Goal: Information Seeking & Learning: Check status

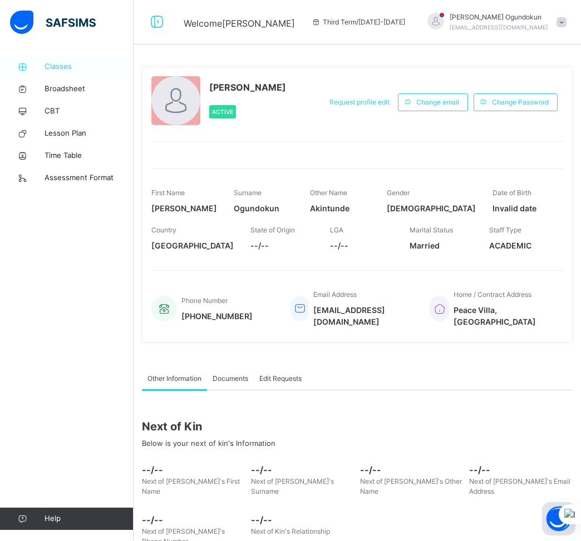
click at [75, 71] on span "Classes" at bounding box center [89, 66] width 89 height 11
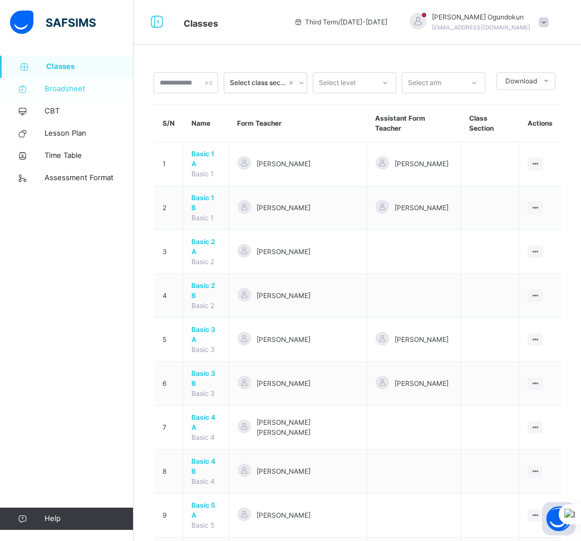
click at [71, 94] on span "Broadsheet" at bounding box center [89, 88] width 89 height 11
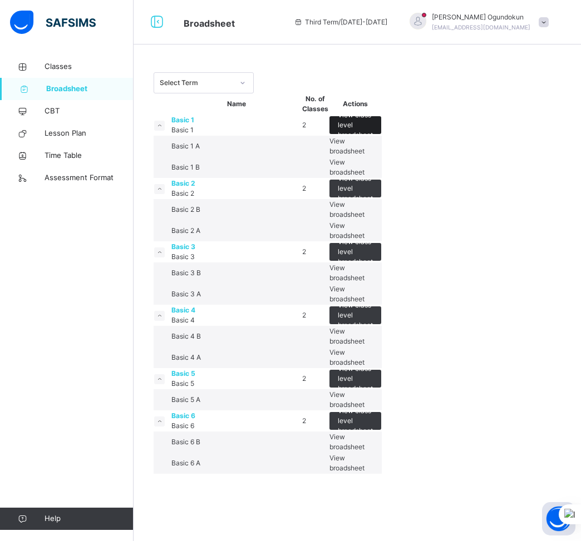
click at [373, 140] on span "View class level broadsheet" at bounding box center [355, 125] width 35 height 30
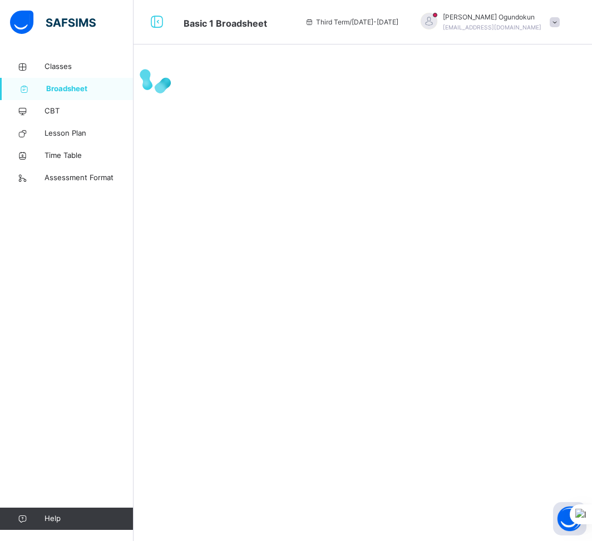
click at [437, 100] on div at bounding box center [363, 78] width 459 height 45
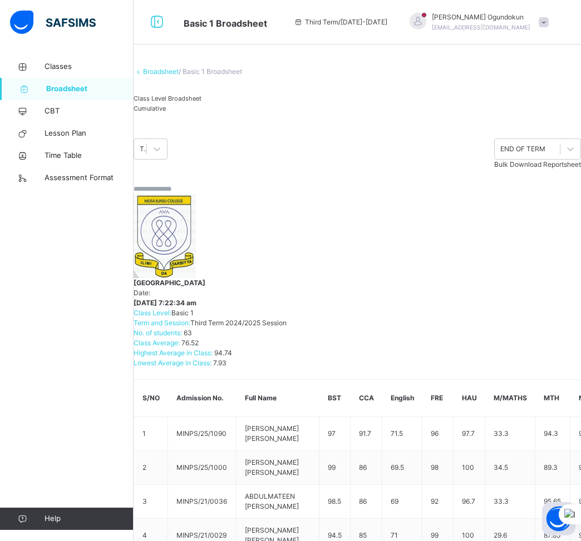
scroll to position [0, 634]
click at [560, 159] on div at bounding box center [570, 149] width 21 height 20
click at [166, 112] on span "Cumulative" at bounding box center [150, 109] width 32 height 8
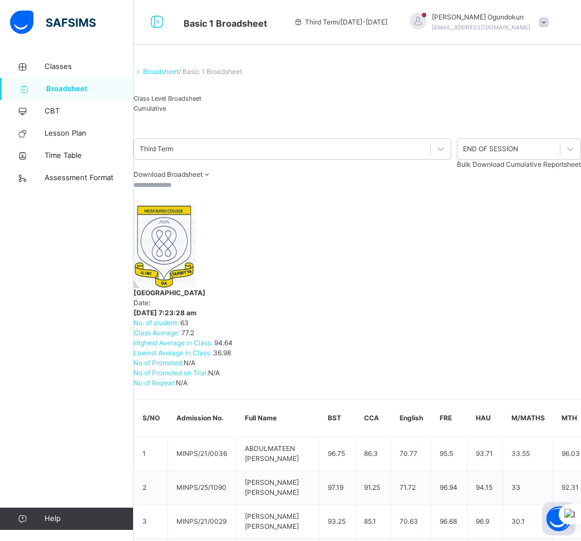
scroll to position [0, 677]
click at [513, 169] on span "Bulk Download Cumulative Reportsheet" at bounding box center [519, 164] width 124 height 8
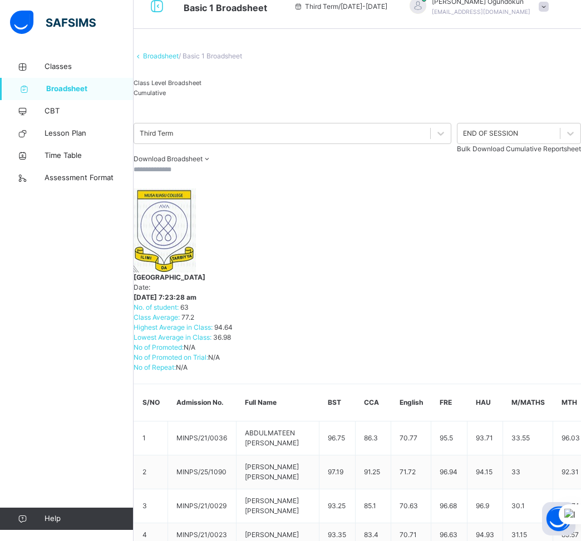
scroll to position [0, 0]
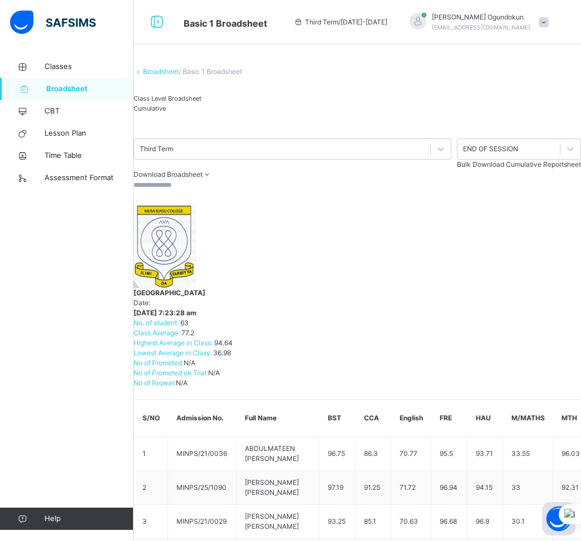
click at [179, 76] on link "Broadsheet" at bounding box center [161, 71] width 36 height 8
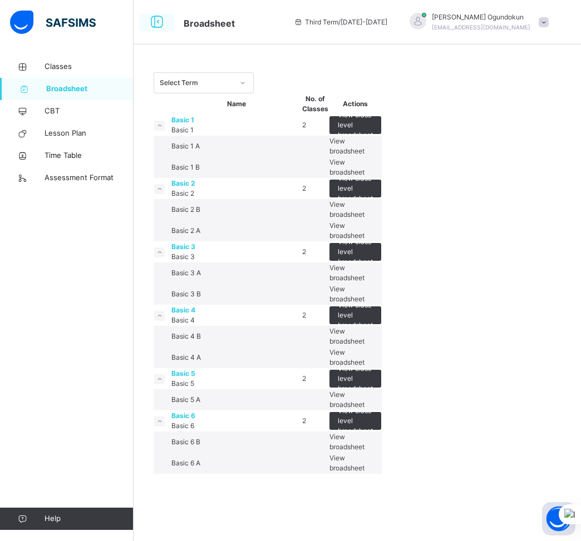
click at [154, 26] on icon at bounding box center [156, 22] width 19 height 20
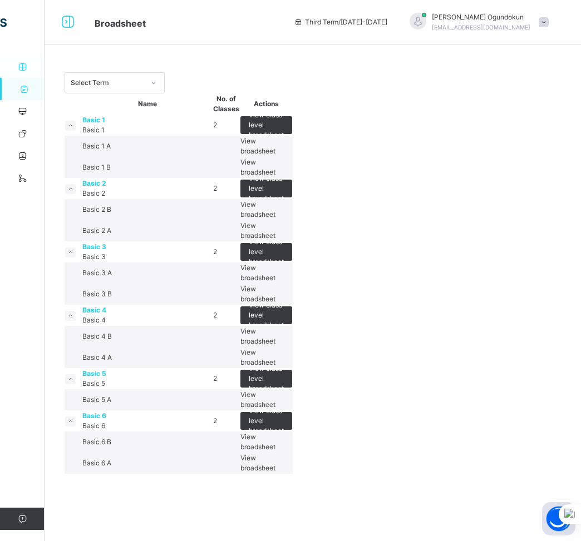
click at [25, 70] on icon at bounding box center [22, 67] width 45 height 8
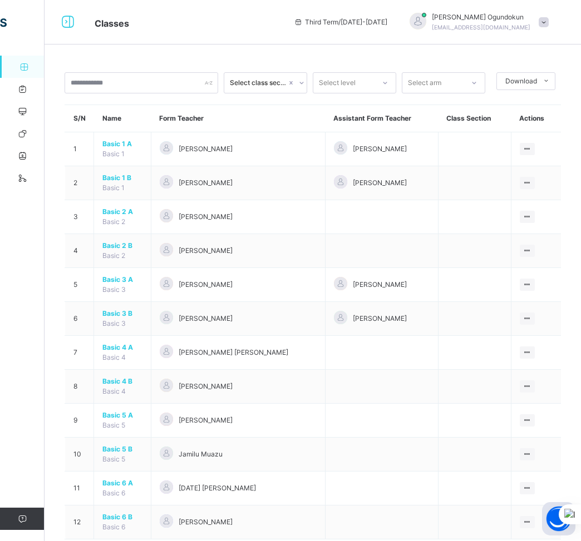
click at [67, 31] on div "Classes Third Term / [DATE]-[DATE] [PERSON_NAME] [EMAIL_ADDRESS][DOMAIN_NAME]" at bounding box center [290, 22] width 581 height 45
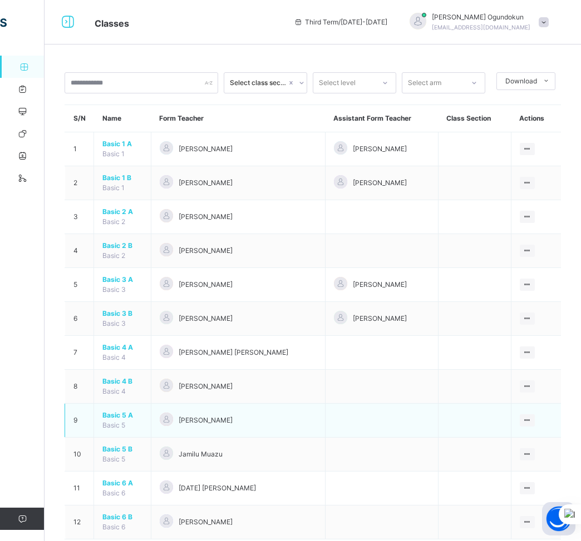
click at [199, 428] on div "[PERSON_NAME]" at bounding box center [238, 421] width 157 height 16
click at [121, 417] on span "Basic 5 A" at bounding box center [122, 416] width 40 height 10
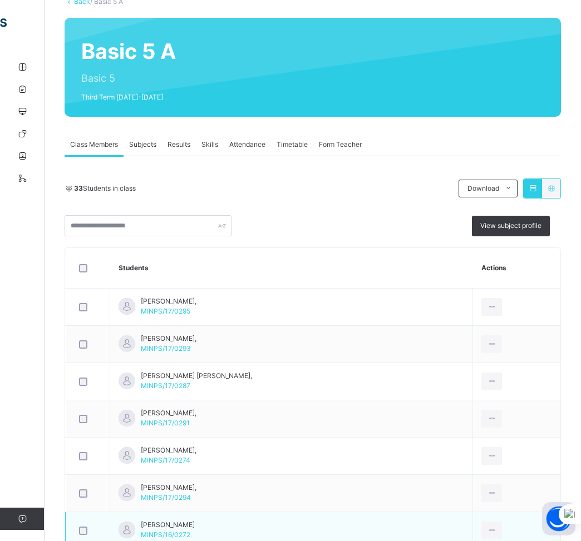
scroll to position [72, 0]
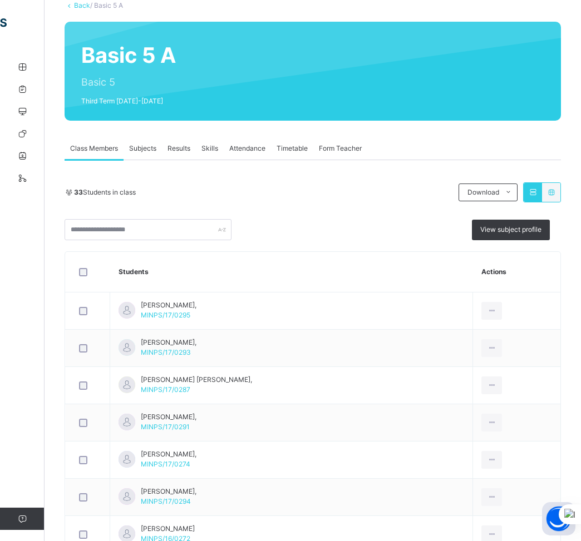
click at [252, 154] on div "Attendance" at bounding box center [247, 148] width 47 height 22
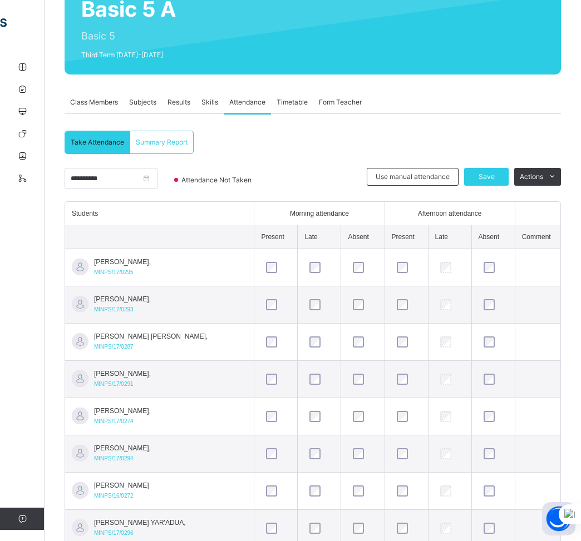
scroll to position [101, 0]
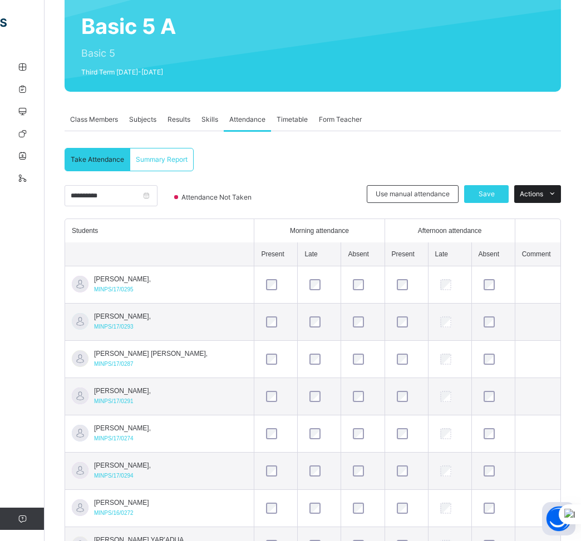
click at [550, 200] on div "Actions" at bounding box center [537, 194] width 47 height 18
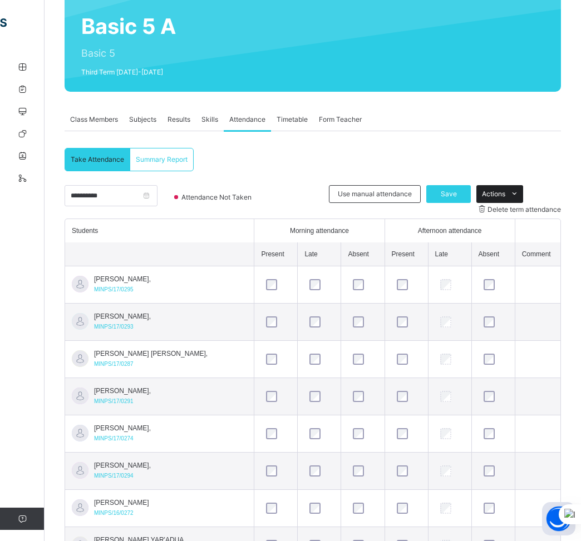
click at [523, 200] on div "Actions" at bounding box center [499, 194] width 47 height 18
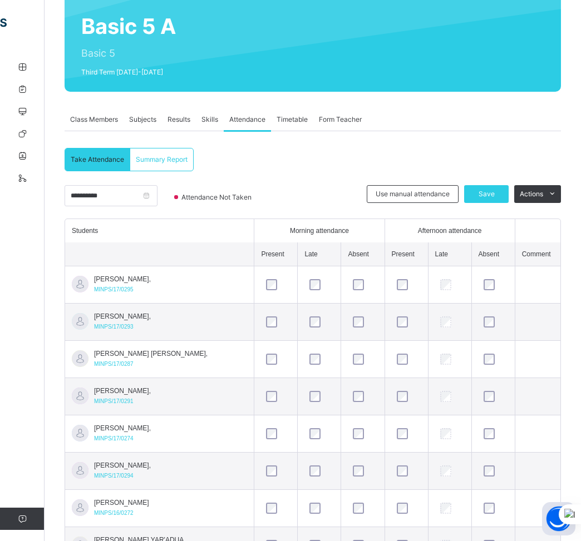
click at [162, 154] on div "Summary Report" at bounding box center [161, 160] width 63 height 22
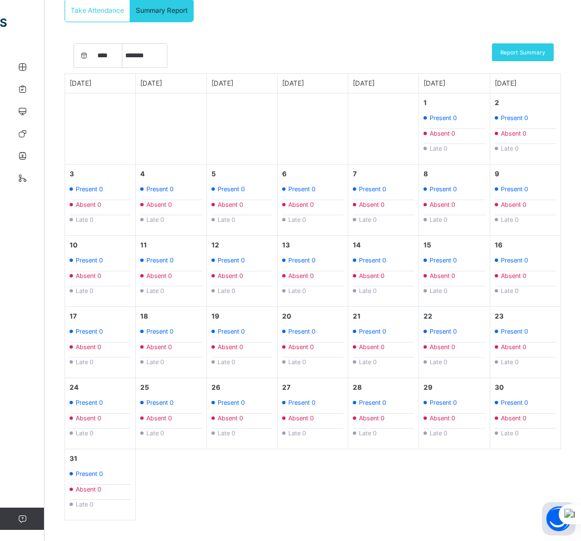
scroll to position [249, 0]
